Goal: Task Accomplishment & Management: Complete application form

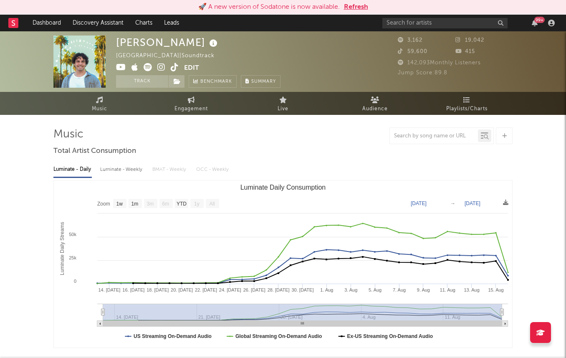
select select "1w"
click at [361, 6] on button "Refresh" at bounding box center [356, 7] width 24 height 10
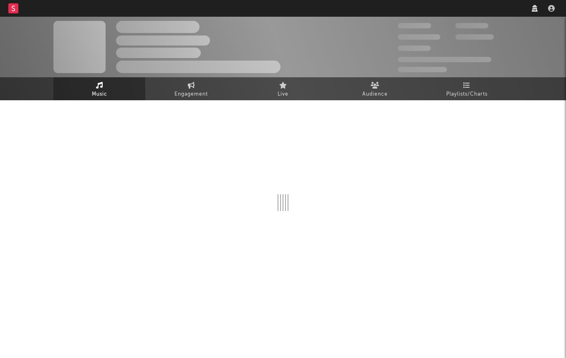
select select "recorded_music"
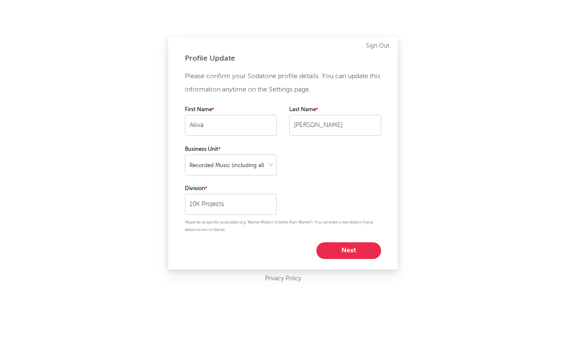
click at [346, 252] on button "Next" at bounding box center [348, 250] width 65 height 17
select select "other"
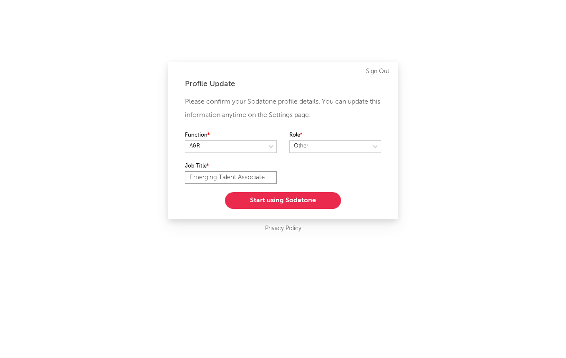
click at [247, 178] on input "Emerging Talent Associate" at bounding box center [231, 177] width 92 height 13
type input "A&R Scout"
click at [313, 149] on select at bounding box center [335, 146] width 92 height 13
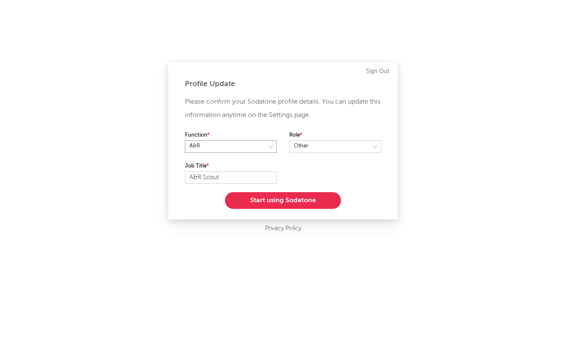
click at [268, 143] on select at bounding box center [231, 146] width 92 height 13
click at [333, 198] on button "Start using Sodatone" at bounding box center [283, 200] width 116 height 17
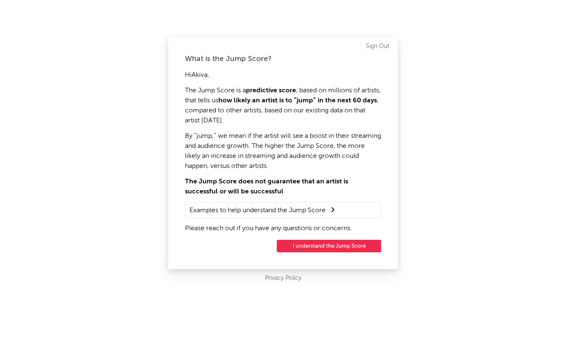
click at [336, 249] on button "I understand the Jump Score" at bounding box center [329, 246] width 104 height 13
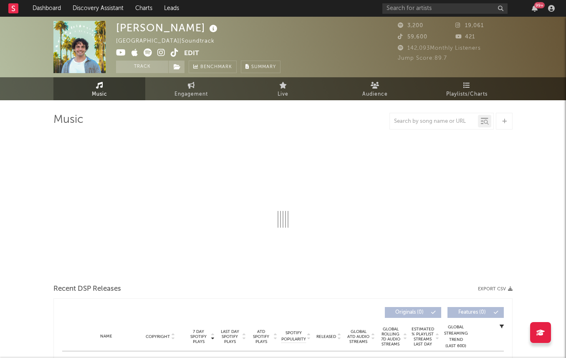
select select "1w"
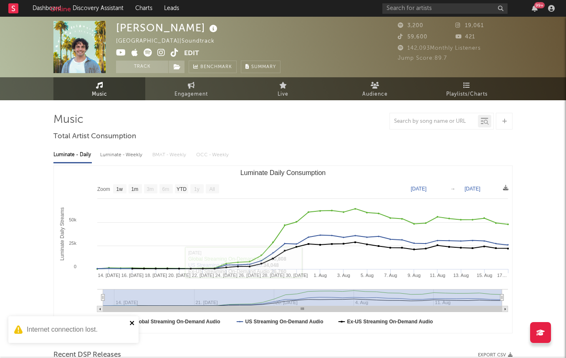
click at [131, 323] on icon "close" at bounding box center [132, 323] width 4 height 4
click at [318, 50] on div "[PERSON_NAME] [GEOGRAPHIC_DATA] | Soundtrack Edit Track Benchmark Summary" at bounding box center [251, 47] width 271 height 52
